Goal: Transaction & Acquisition: Subscribe to service/newsletter

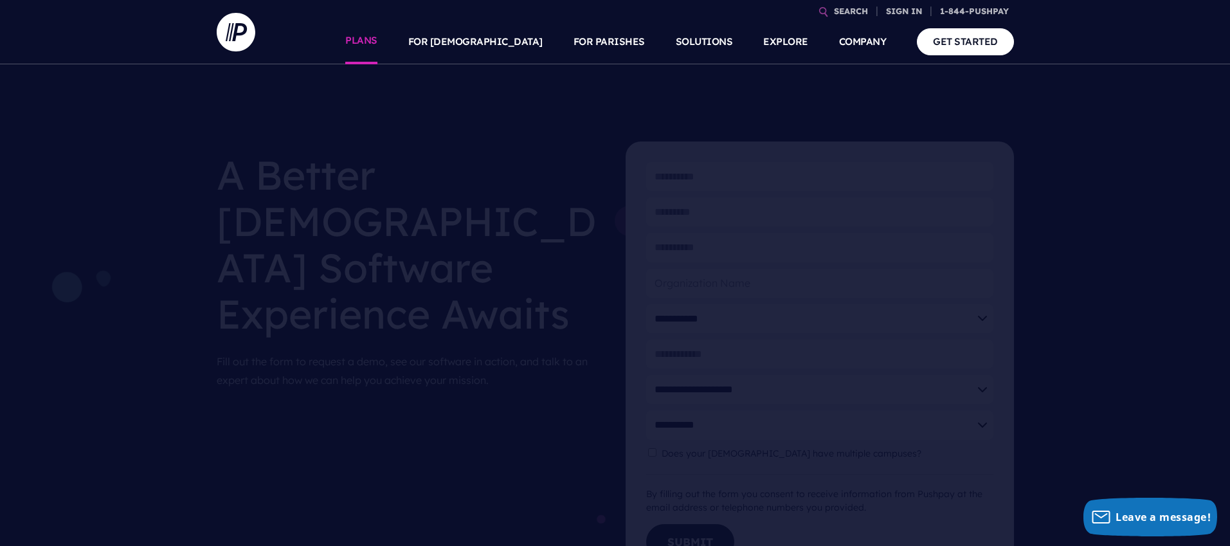
click at [378, 43] on link "PLANS" at bounding box center [361, 41] width 32 height 45
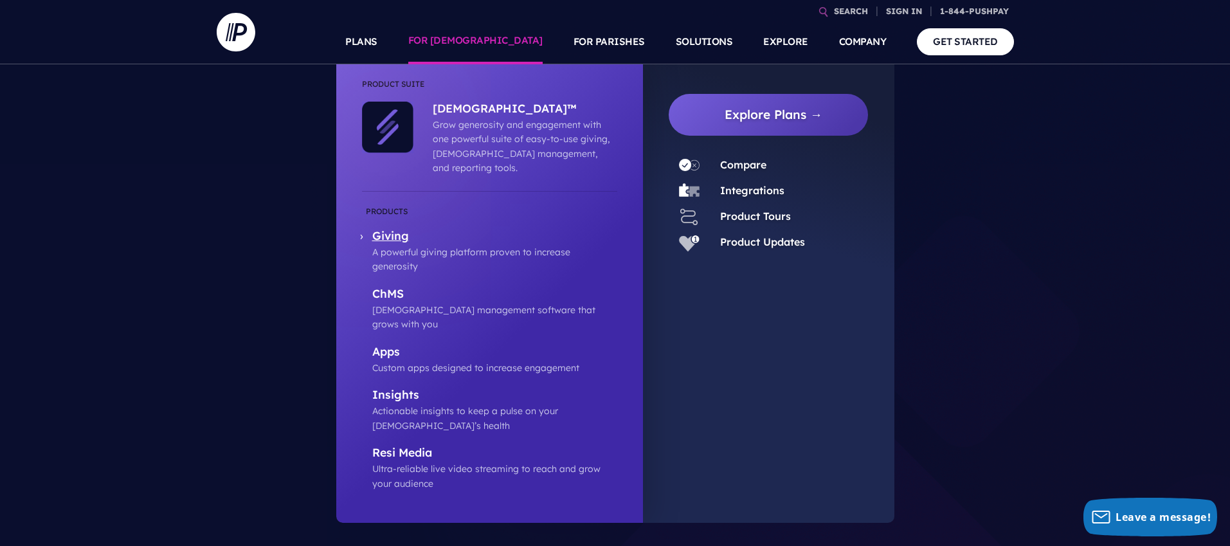
click at [414, 245] on p "A powerful giving platform proven to increase generosity" at bounding box center [494, 259] width 245 height 29
